Goal: Book appointment/travel/reservation

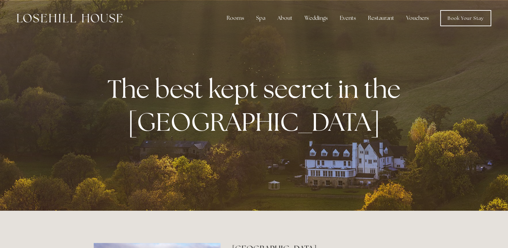
drag, startPoint x: 290, startPoint y: 47, endPoint x: 285, endPoint y: 47, distance: 4.4
click at [290, 47] on div at bounding box center [254, 105] width 508 height 211
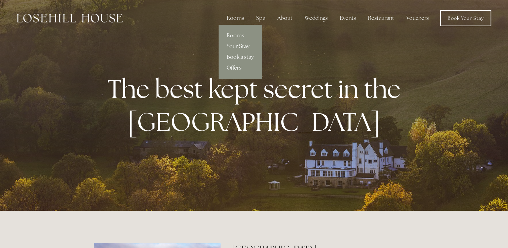
click at [241, 57] on link "Book a stay" at bounding box center [240, 57] width 43 height 11
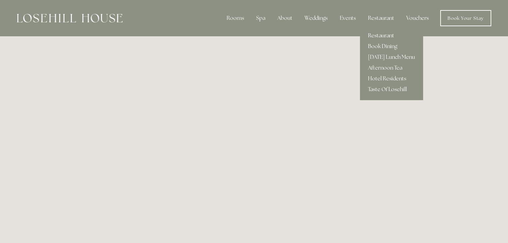
click at [380, 35] on link "Restaurant" at bounding box center [391, 35] width 63 height 11
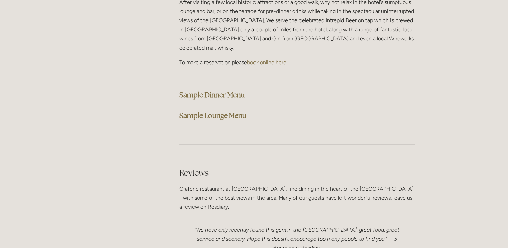
scroll to position [1743, 0]
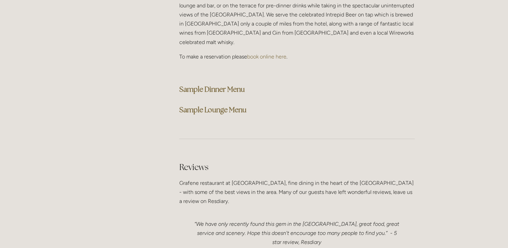
click at [205, 85] on strong "Sample Dinner Menu" at bounding box center [212, 89] width 66 height 9
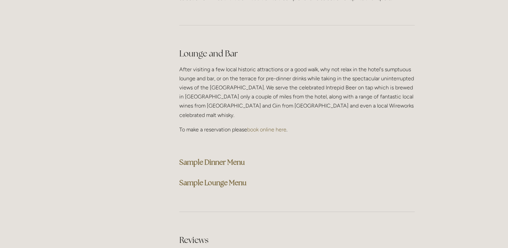
scroll to position [1673, 0]
